Goal: Find specific page/section: Find specific page/section

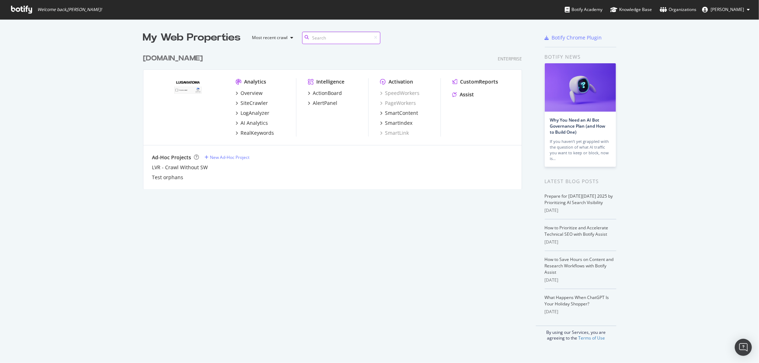
scroll to position [138, 378]
click at [195, 57] on div "[DOMAIN_NAME]" at bounding box center [173, 58] width 60 height 10
